Goal: Information Seeking & Learning: Learn about a topic

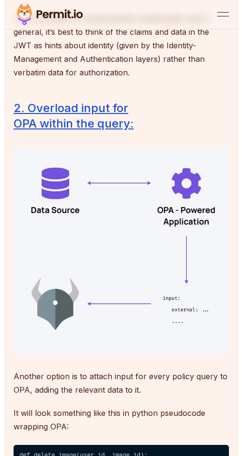
scroll to position [2901, 0]
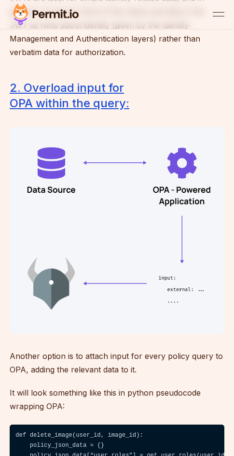
drag, startPoint x: 153, startPoint y: 223, endPoint x: 93, endPoint y: 229, distance: 60.2
click at [93, 229] on img at bounding box center [117, 230] width 215 height 207
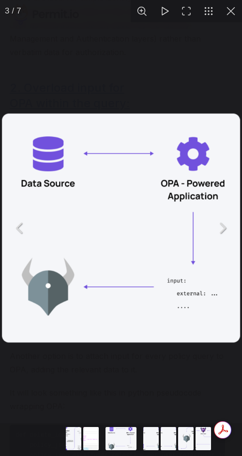
click at [92, 229] on img "You can close this modal content with the ESC key" at bounding box center [121, 228] width 238 height 229
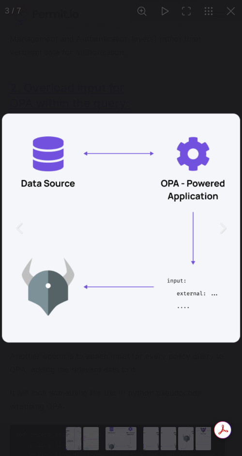
click at [233, 32] on div "You can close this modal content with the ESC key" at bounding box center [121, 228] width 242 height 456
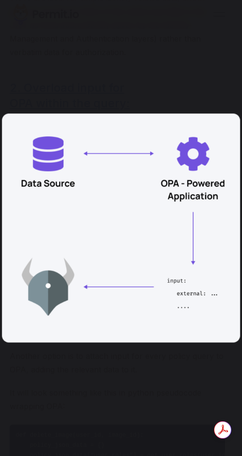
click at [125, 27] on div "You can close this modal content with the ESC key" at bounding box center [121, 228] width 242 height 456
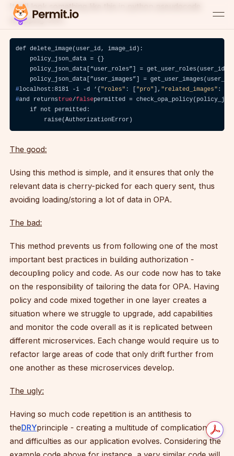
scroll to position [3239, 0]
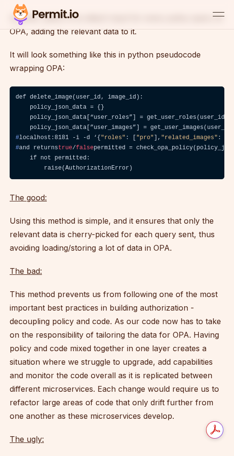
drag, startPoint x: 77, startPoint y: 200, endPoint x: 120, endPoint y: 205, distance: 43.8
click at [120, 180] on code "def delete_image(user_id, image_id): policy_json_data = {} policy_json_data[“us…" at bounding box center [117, 133] width 215 height 93
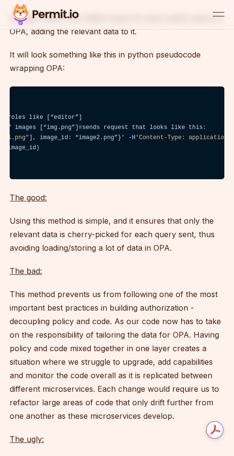
scroll to position [0, 0]
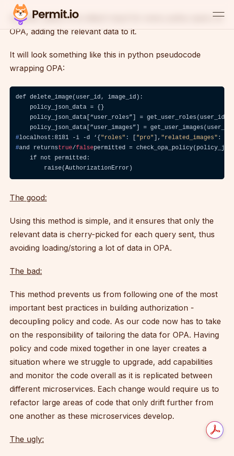
click at [44, 176] on code "def delete_image(user_id, image_id): policy_json_data = {} policy_json_data[“us…" at bounding box center [117, 133] width 215 height 93
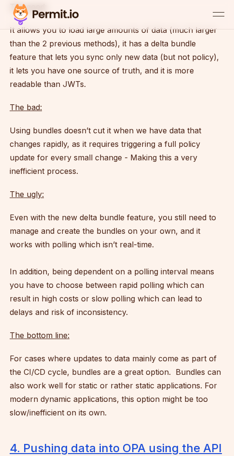
scroll to position [4351, 0]
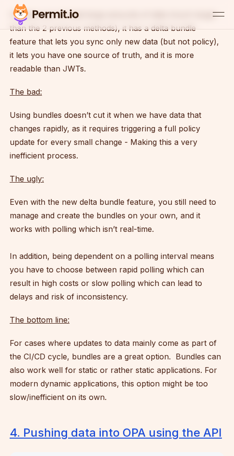
drag, startPoint x: 10, startPoint y: 241, endPoint x: 38, endPoint y: 272, distance: 41.4
click at [38, 272] on p "Even with the new delta bundle feature, you still need to manage and create the…" at bounding box center [117, 249] width 215 height 108
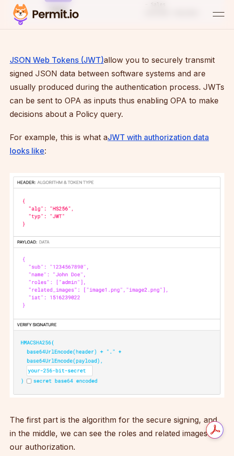
scroll to position [2031, 0]
